Goal: Task Accomplishment & Management: Use online tool/utility

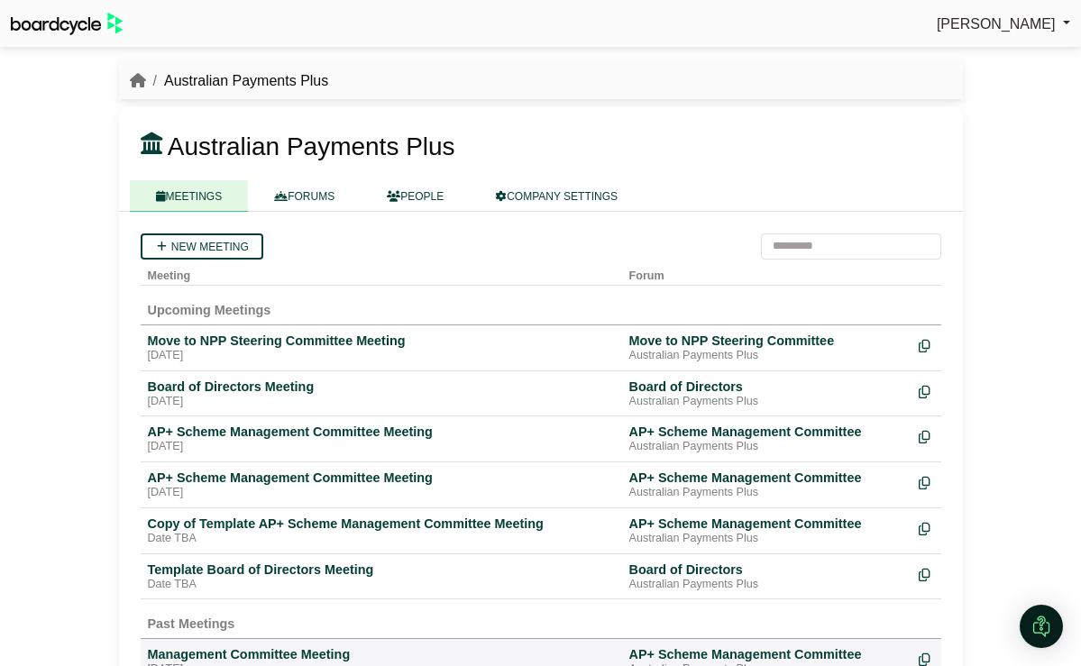
click at [1029, 23] on span "[PERSON_NAME]" at bounding box center [996, 23] width 119 height 15
click at [1012, 242] on div "[PERSON_NAME] Sign Out Australian Payments Plus Australian Payments Plus" at bounding box center [540, 333] width 1081 height 666
click at [296, 382] on div "Board of Directors Meeting" at bounding box center [381, 387] width 467 height 16
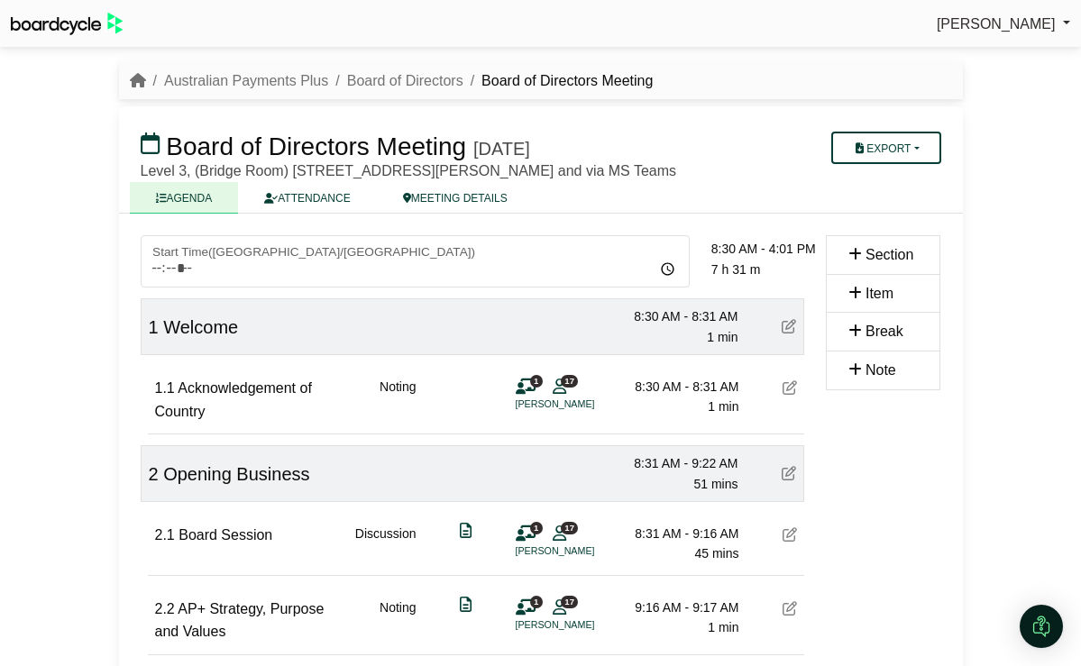
click at [903, 127] on div "Board of Directors Meeting Tuesday, 26 August 2025 Export Agenda Run Sheet Shel…" at bounding box center [541, 159] width 844 height 107
click at [904, 153] on button "Export" at bounding box center [885, 148] width 109 height 32
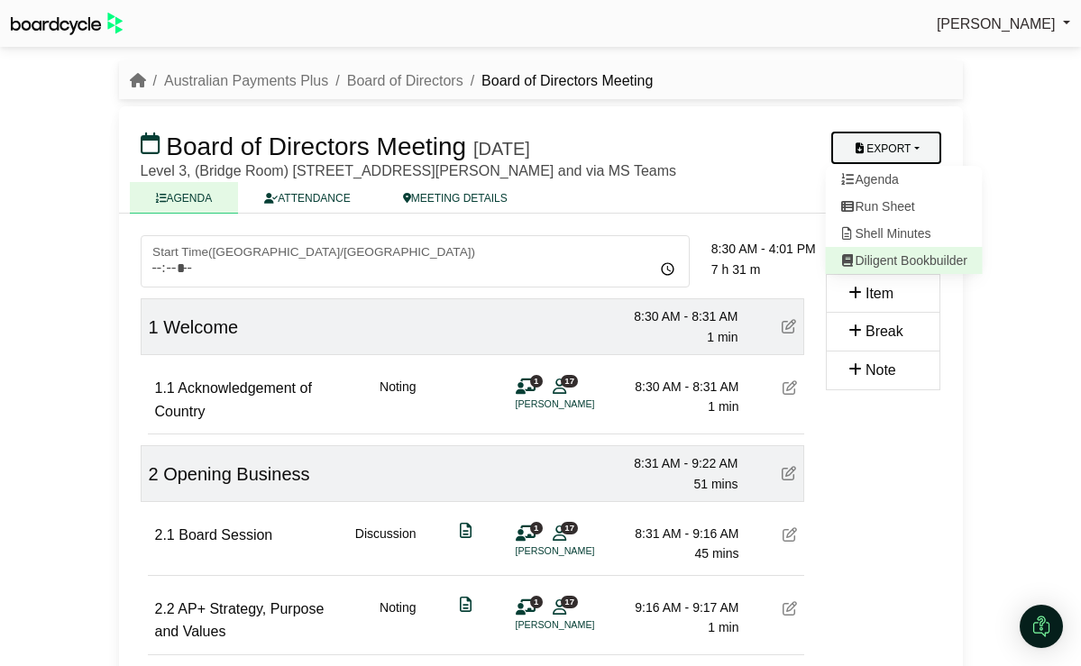
click at [913, 261] on link "Diligent Bookbuilder" at bounding box center [903, 260] width 157 height 27
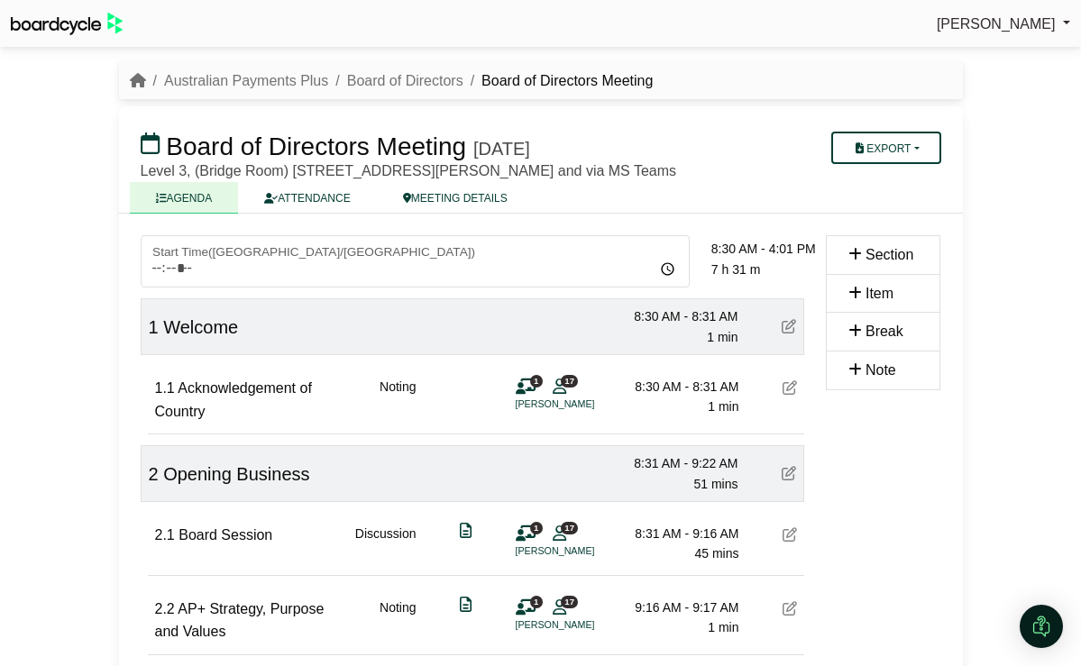
scroll to position [15, 0]
